Goal: Task Accomplishment & Management: Manage account settings

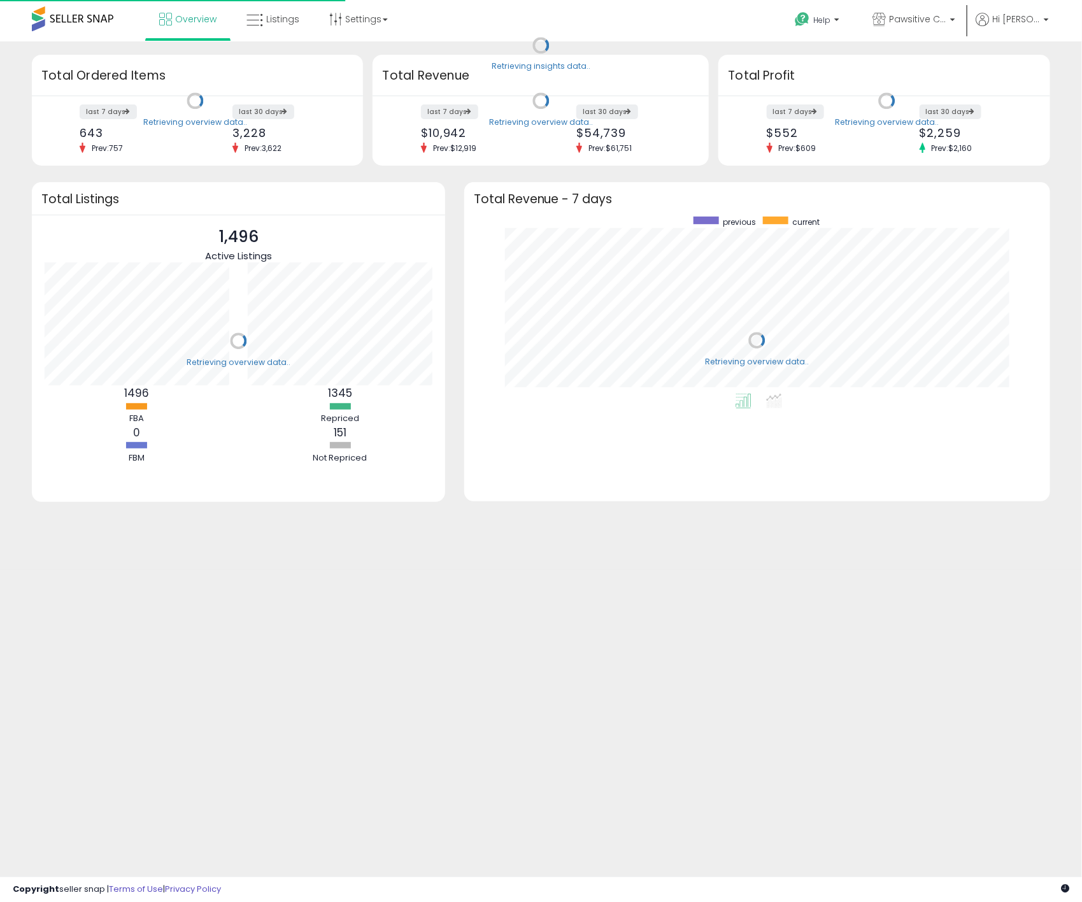
scroll to position [178, 560]
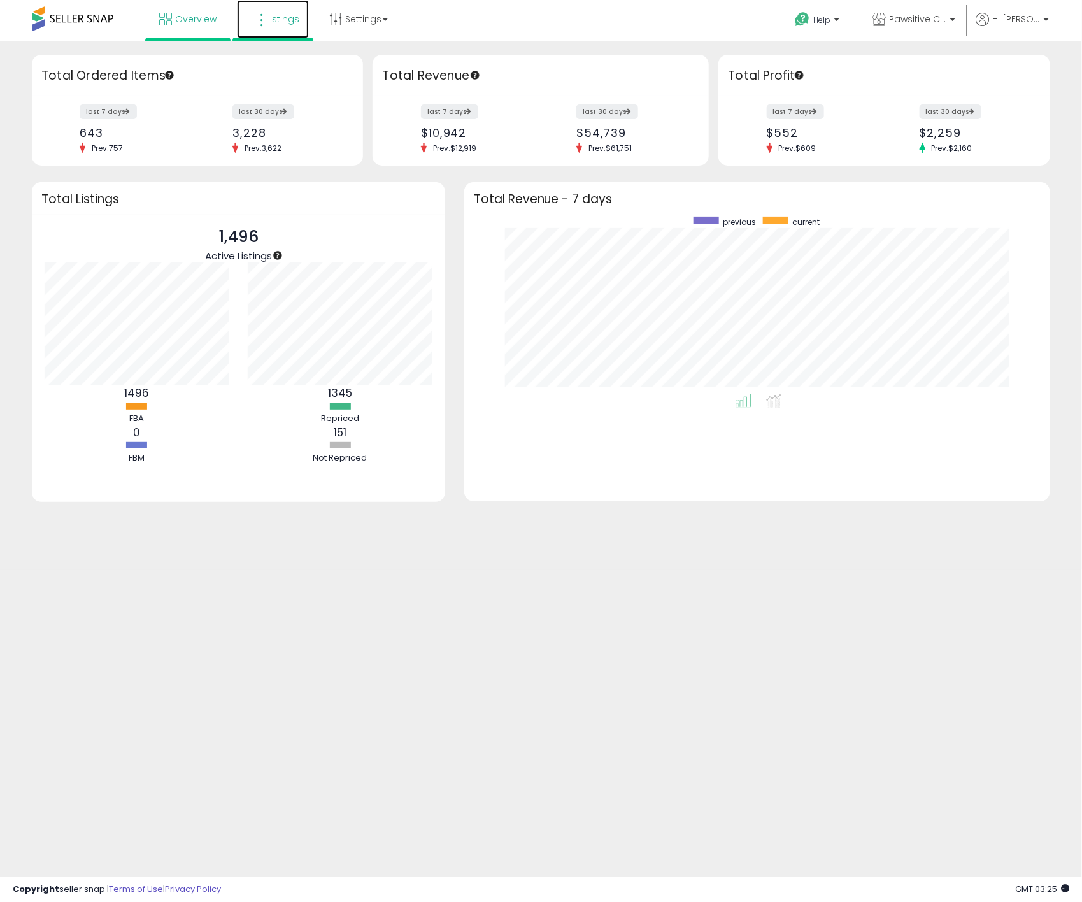
click at [283, 27] on link "Listings" at bounding box center [273, 19] width 72 height 38
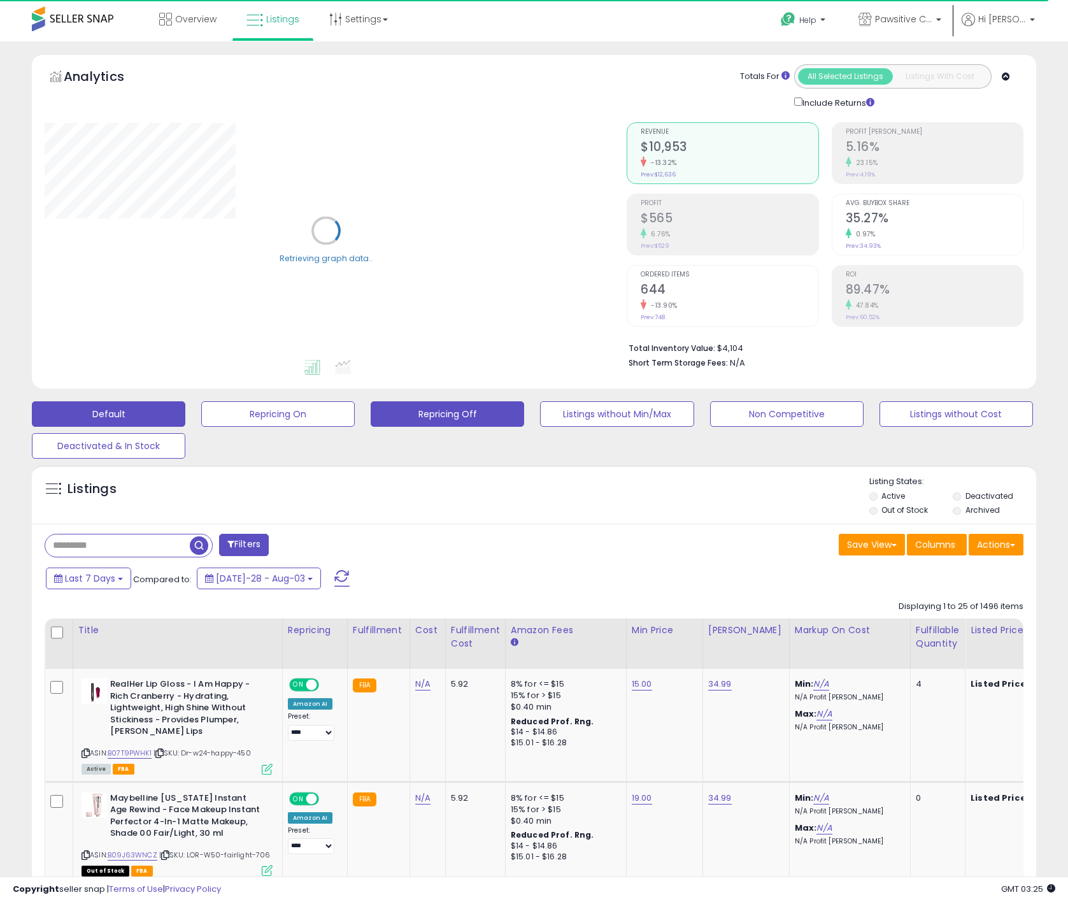
click at [355, 418] on button "Repricing Off" at bounding box center [277, 413] width 153 height 25
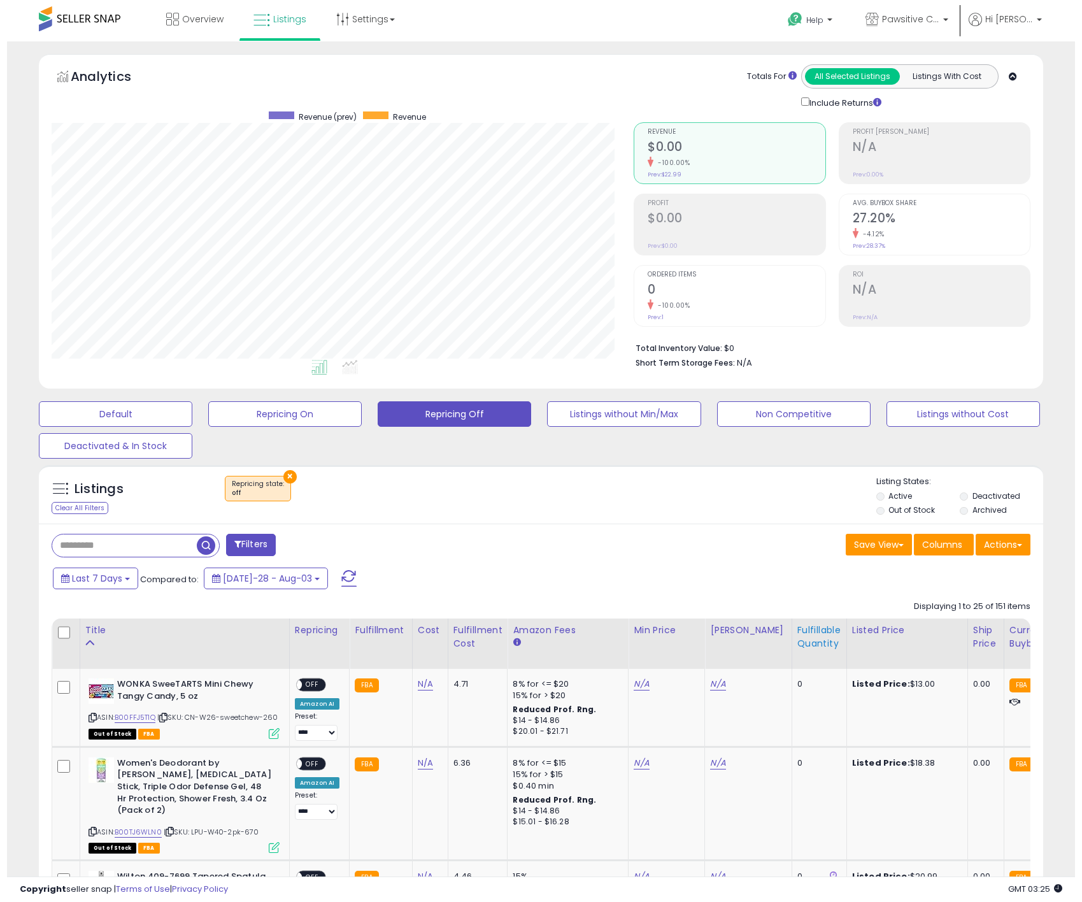
scroll to position [262, 583]
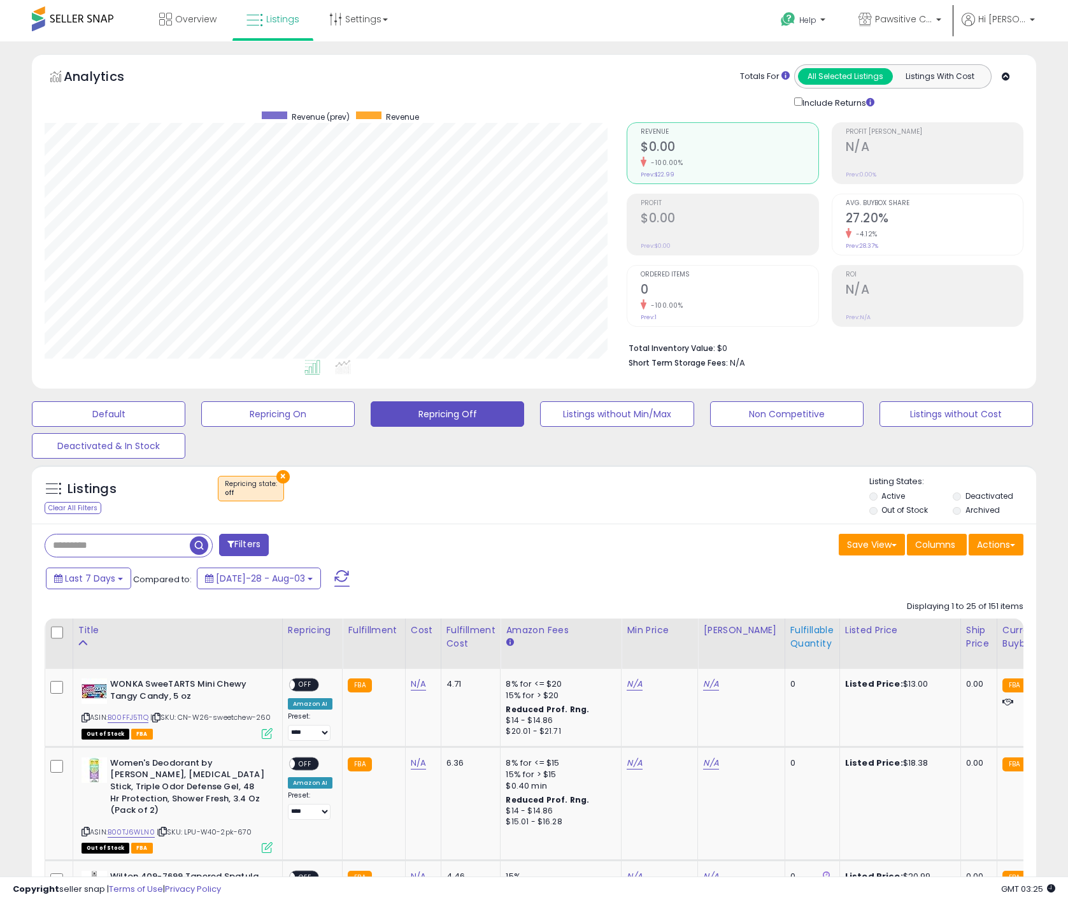
click at [801, 640] on div "Fulfillable Quantity" at bounding box center [812, 637] width 44 height 27
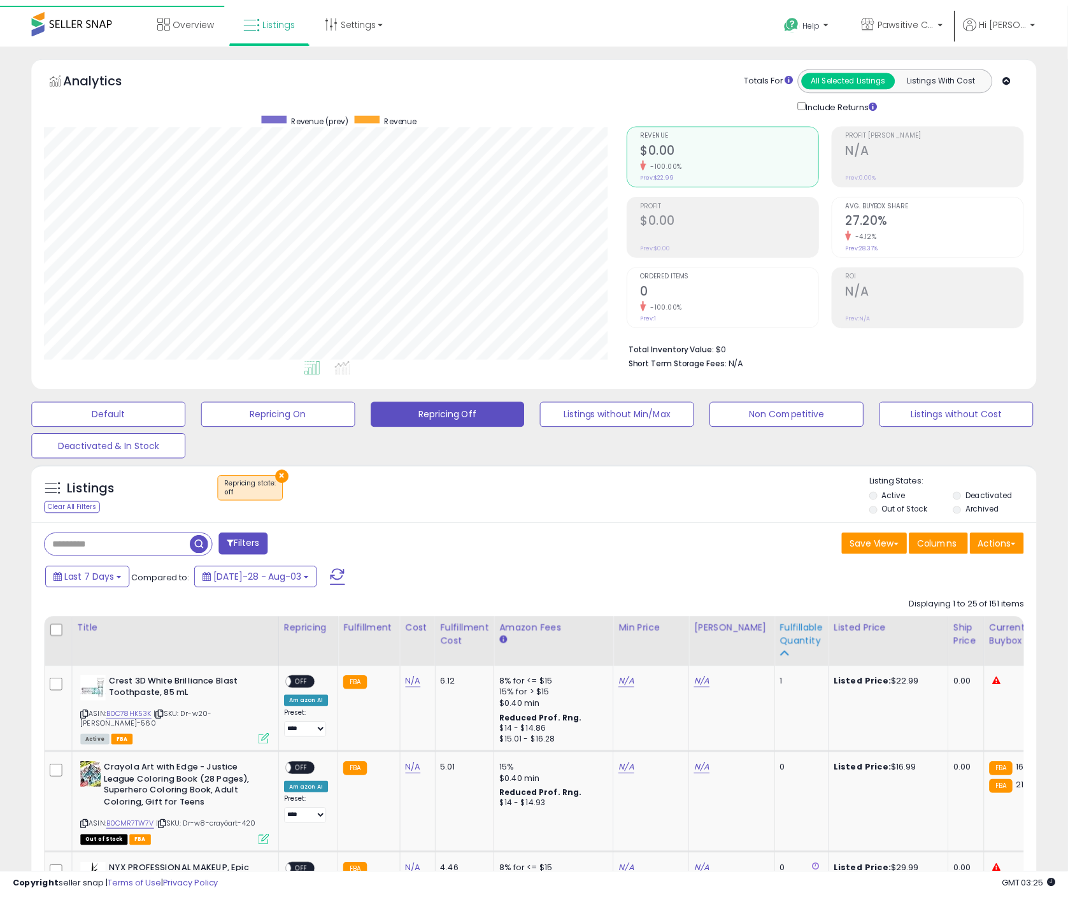
scroll to position [636648, 636327]
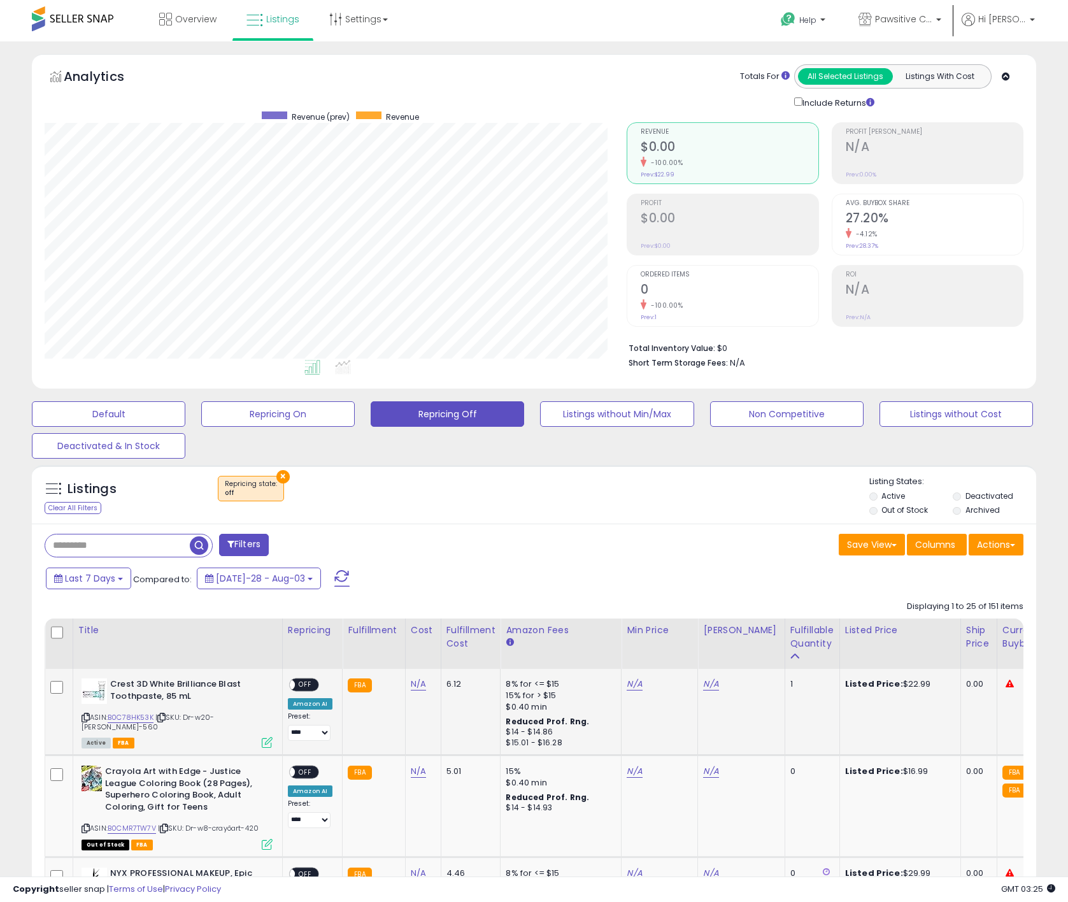
click at [139, 715] on div "ASIN: B0C78HK53K | SKU: Dr-w20-[PERSON_NAME]-560 Active FBA" at bounding box center [177, 712] width 191 height 68
click at [142, 721] on link "B0C78HK53K" at bounding box center [131, 717] width 46 height 11
click at [627, 682] on link "N/A" at bounding box center [634, 684] width 15 height 13
type input "*****"
click button "submit" at bounding box center [664, 650] width 22 height 19
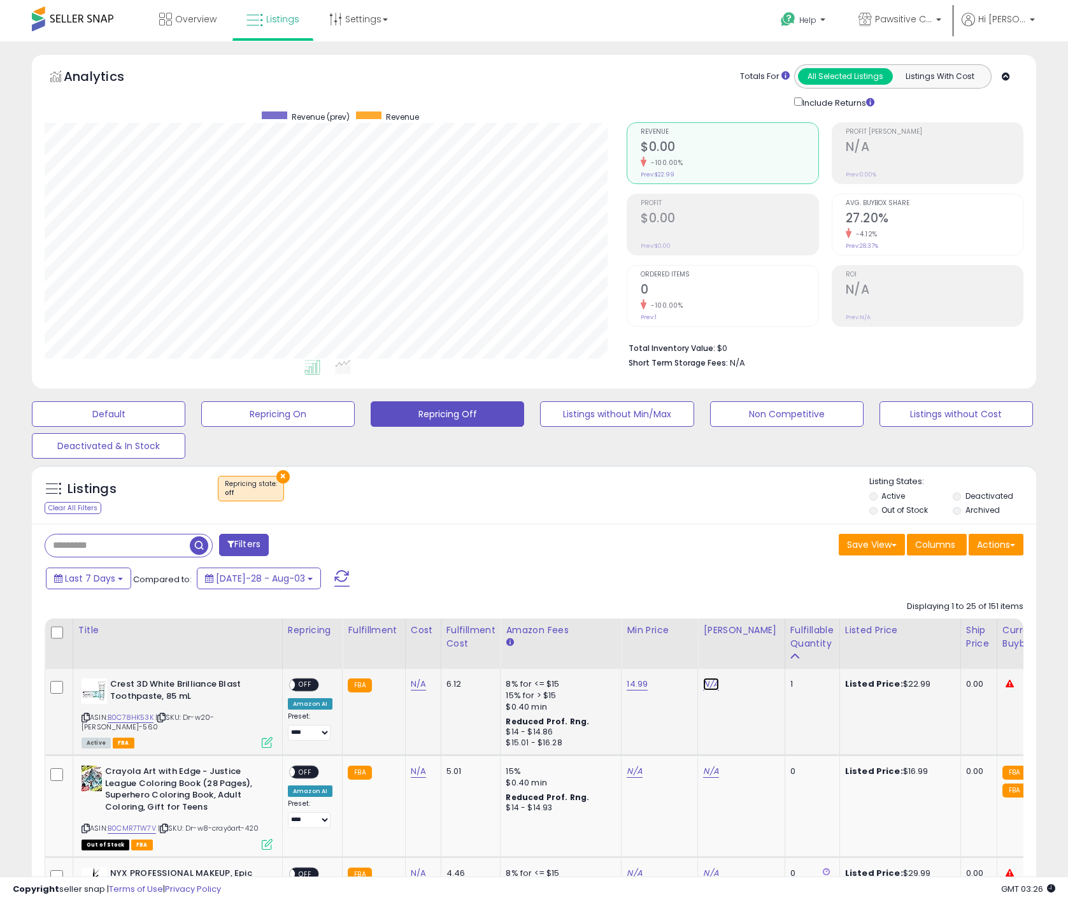
click at [704, 684] on link "N/A" at bounding box center [710, 684] width 15 height 13
type input "*****"
click button "submit" at bounding box center [740, 650] width 22 height 19
click at [310, 690] on span "OFF" at bounding box center [305, 685] width 20 height 11
